Goal: Navigation & Orientation: Find specific page/section

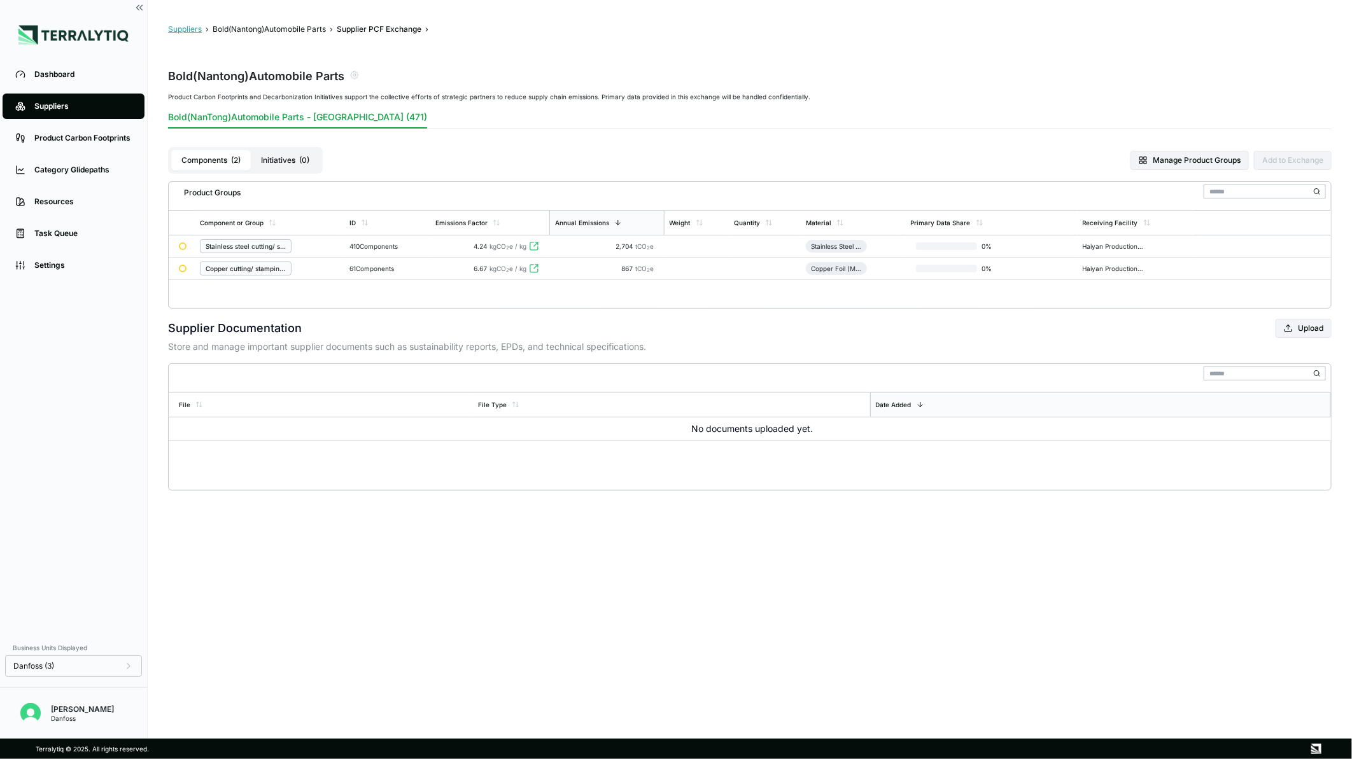
click at [173, 28] on button "Suppliers" at bounding box center [185, 29] width 34 height 10
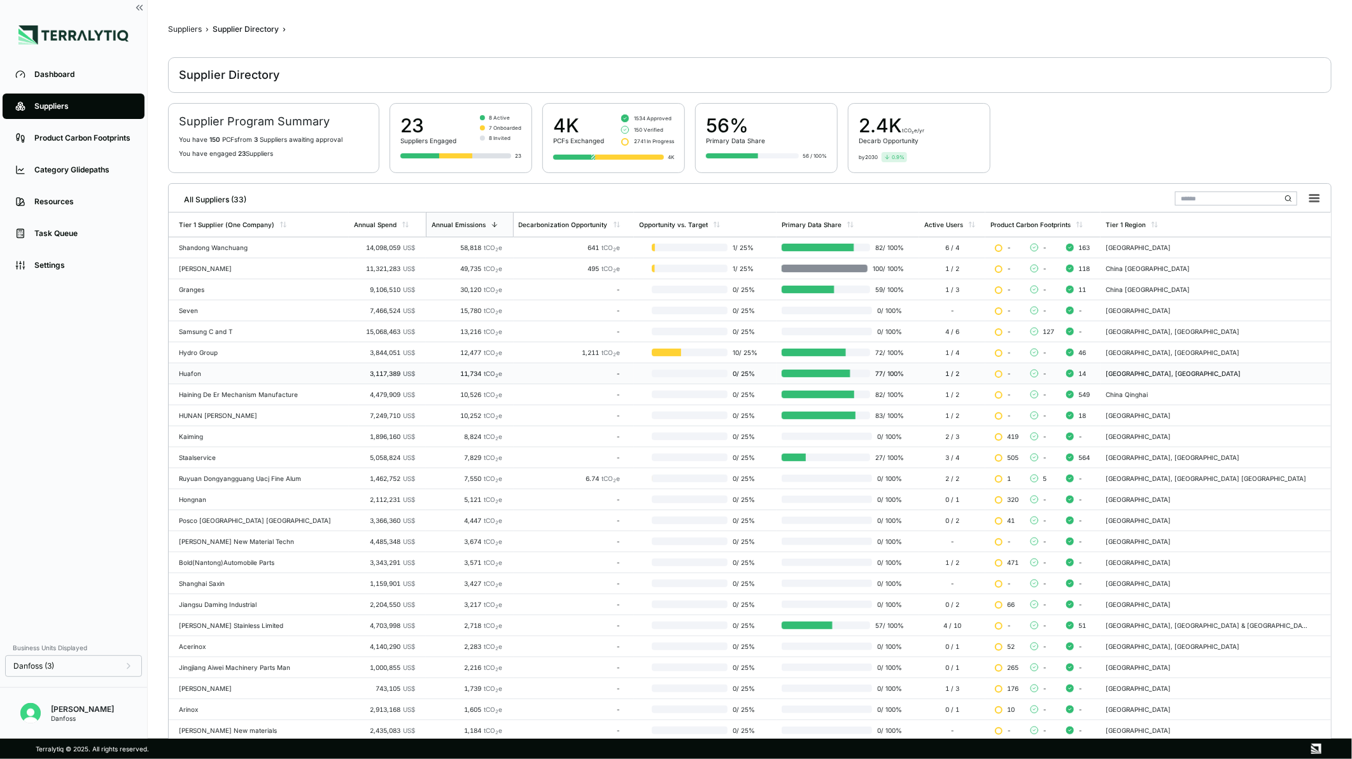
click at [245, 379] on td "Huafon" at bounding box center [259, 373] width 180 height 21
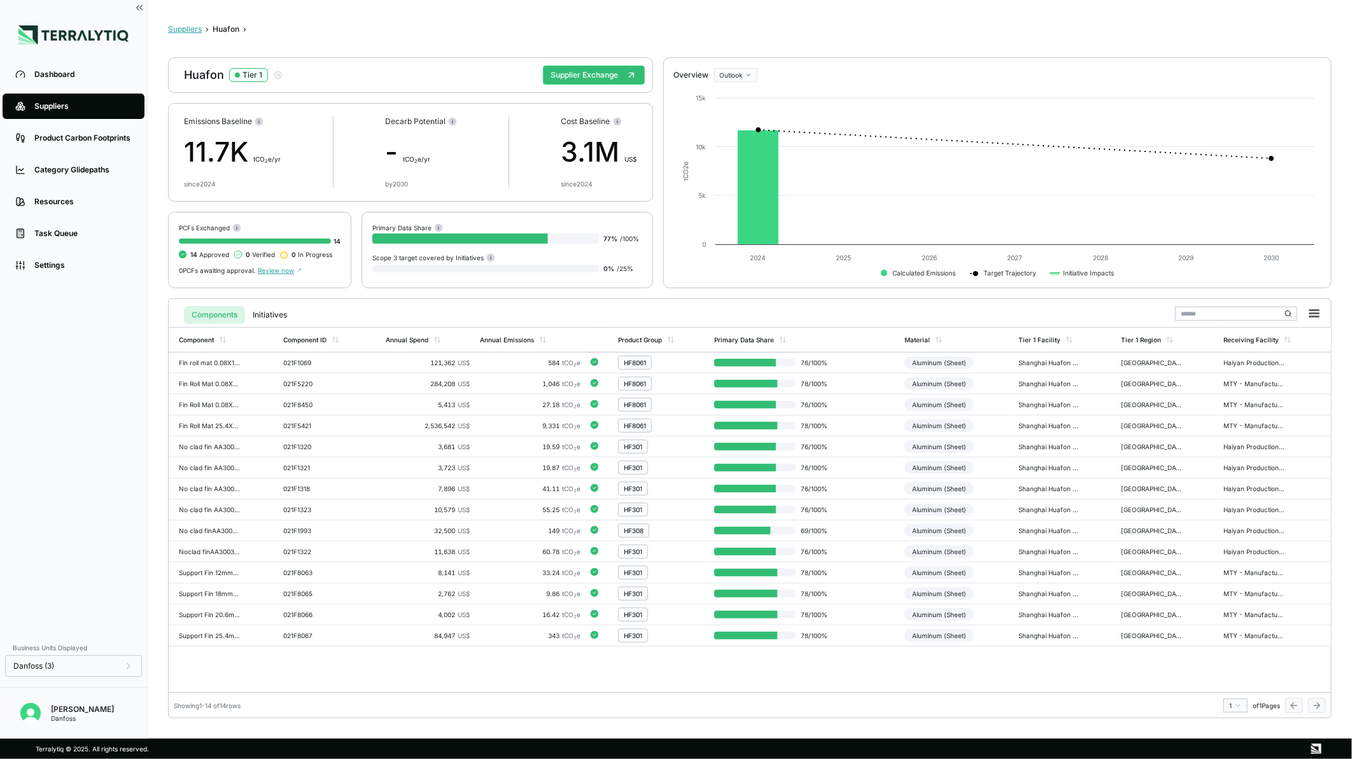
click at [180, 28] on button "Suppliers" at bounding box center [185, 29] width 34 height 10
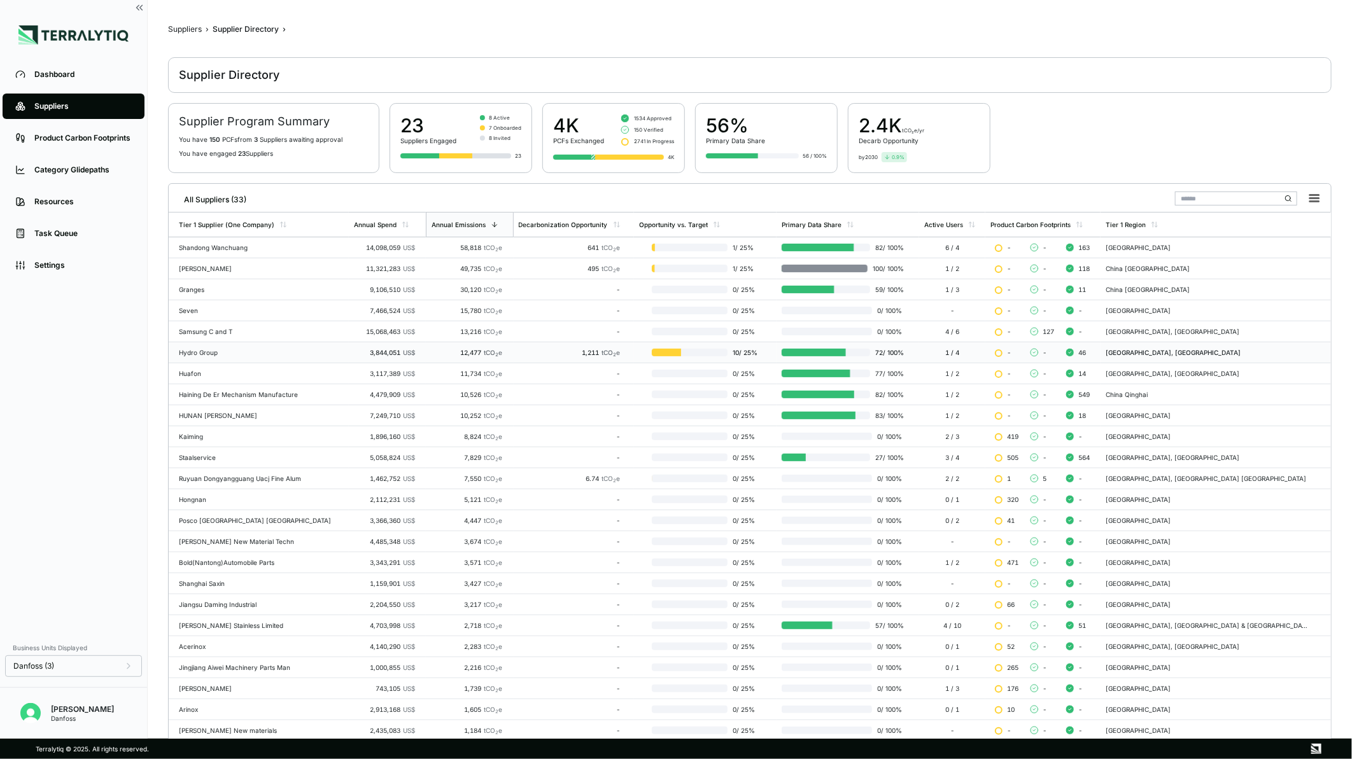
click at [214, 349] on div "Hydro Group" at bounding box center [261, 353] width 165 height 8
